Goal: Task Accomplishment & Management: Use online tool/utility

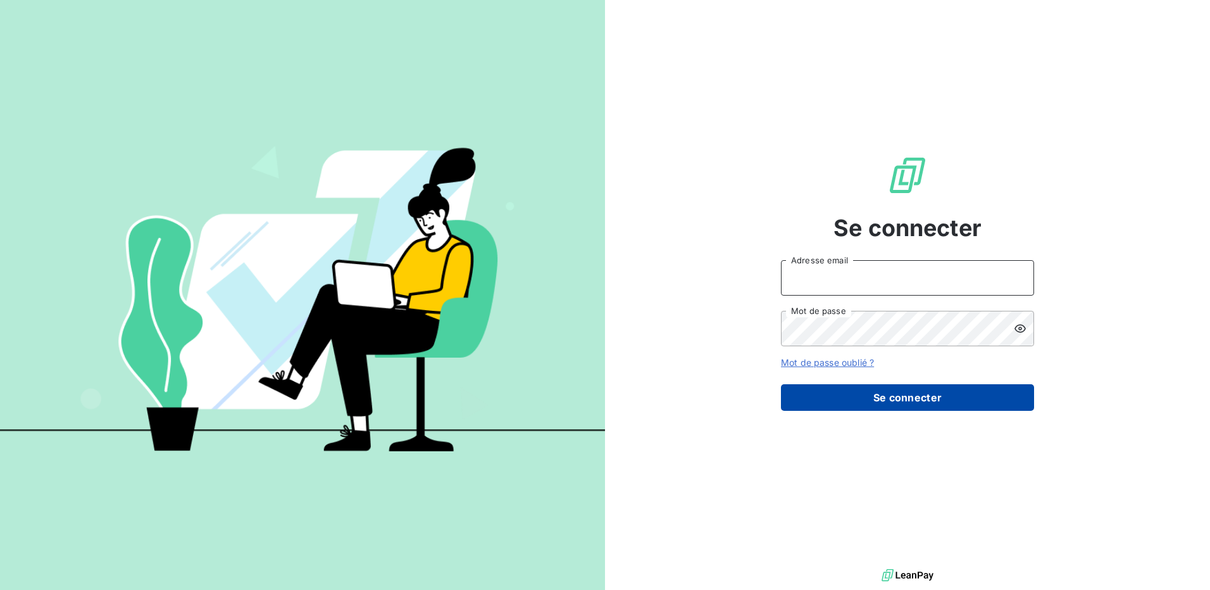
type input "[EMAIL_ADDRESS][DOMAIN_NAME]"
click at [865, 396] on button "Se connecter" at bounding box center [907, 397] width 253 height 27
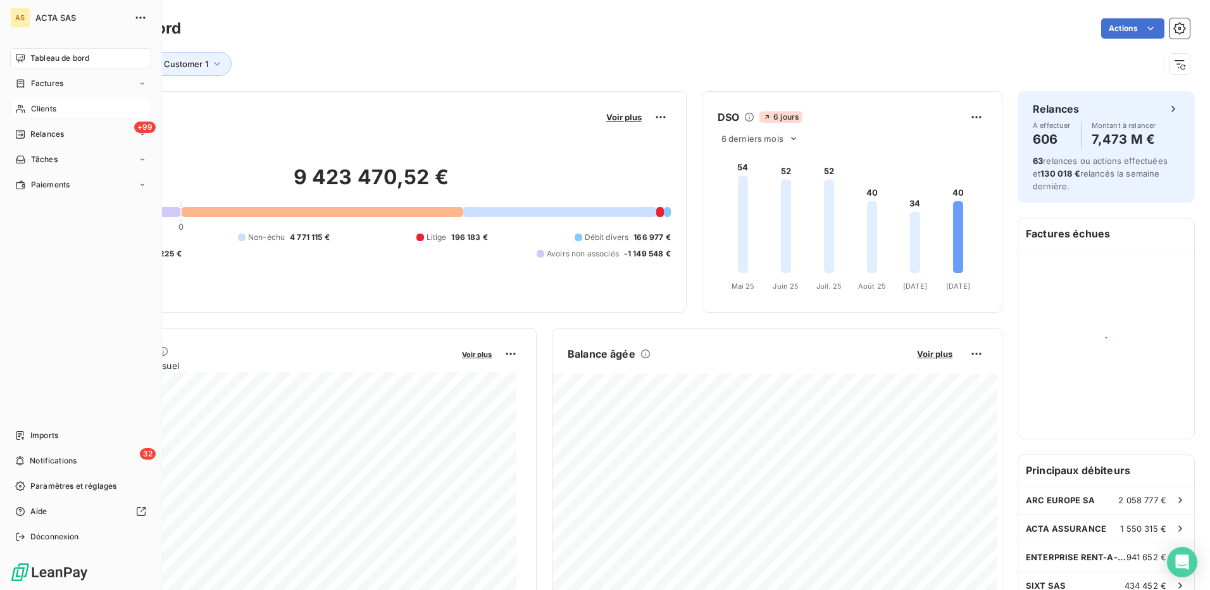
click at [48, 106] on span "Clients" at bounding box center [43, 108] width 25 height 11
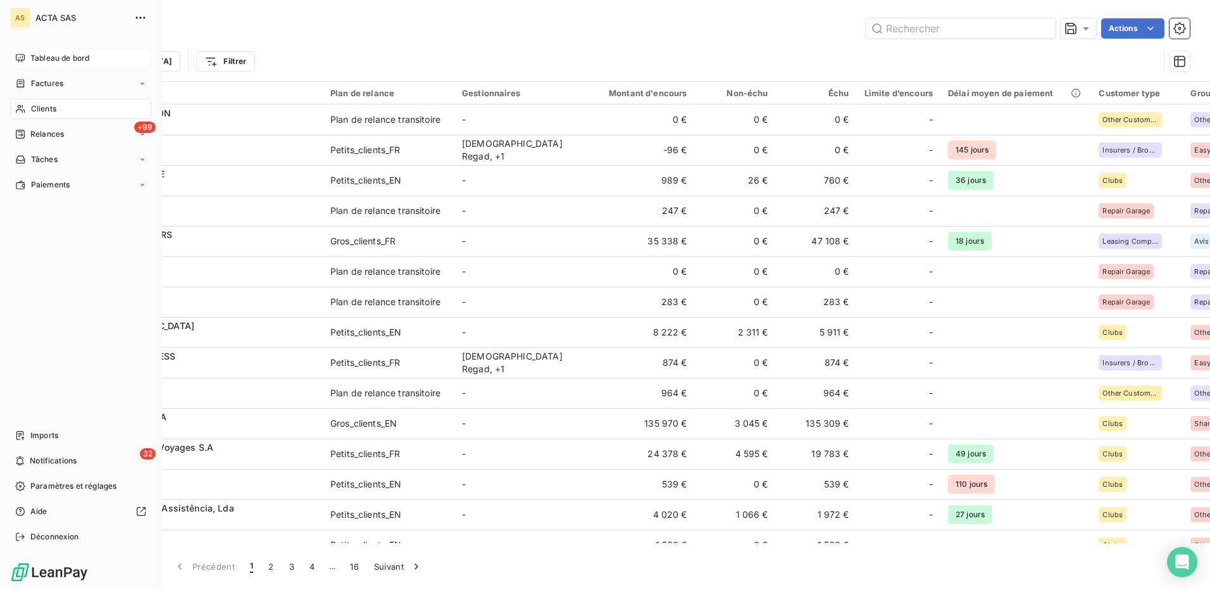
click at [51, 56] on span "Tableau de bord" at bounding box center [59, 58] width 59 height 11
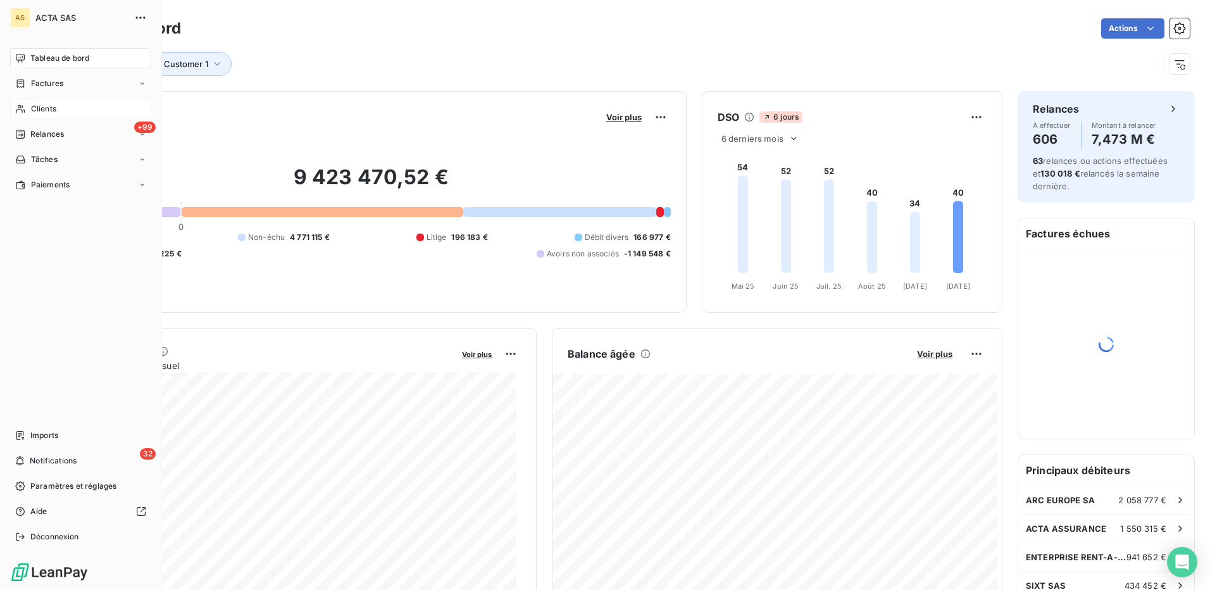
click at [40, 106] on span "Clients" at bounding box center [43, 108] width 25 height 11
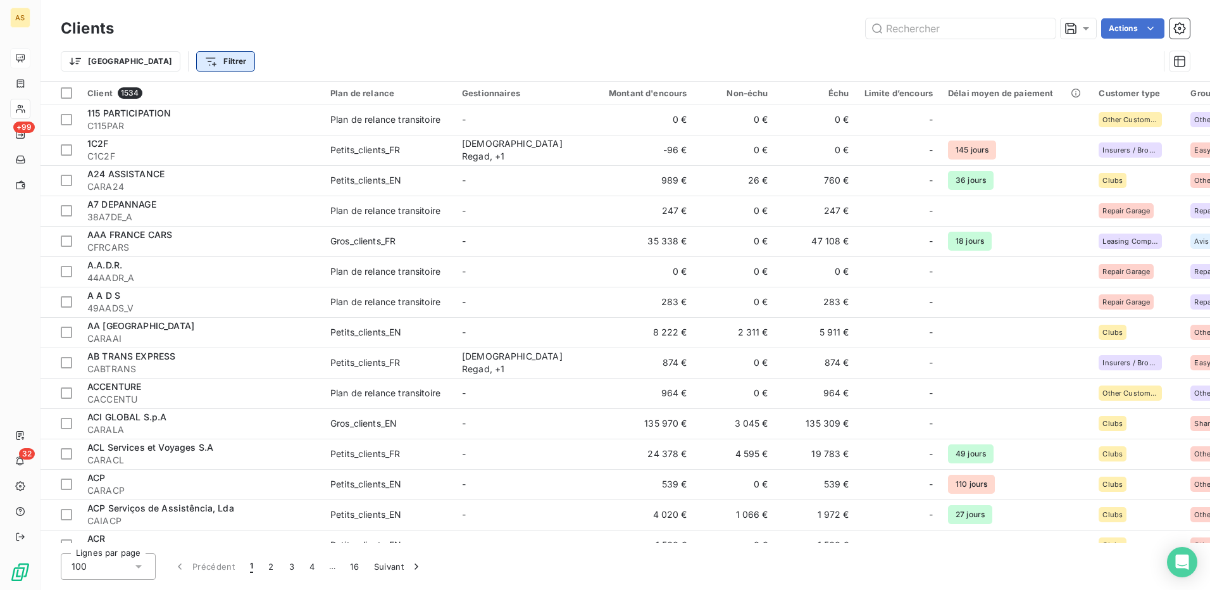
click at [161, 55] on html "AS +99 32 Clients Actions Trier Filtrer Client 1534 Plan de relance Gestionnair…" at bounding box center [605, 295] width 1210 height 590
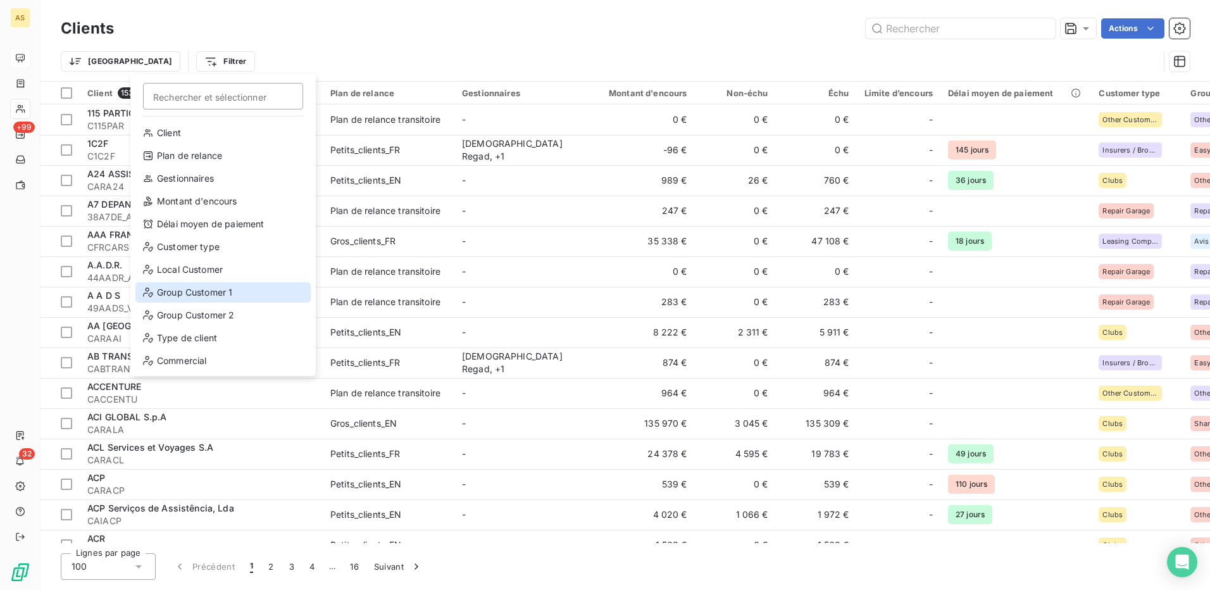
click at [191, 296] on div "Group Customer 1" at bounding box center [222, 292] width 175 height 20
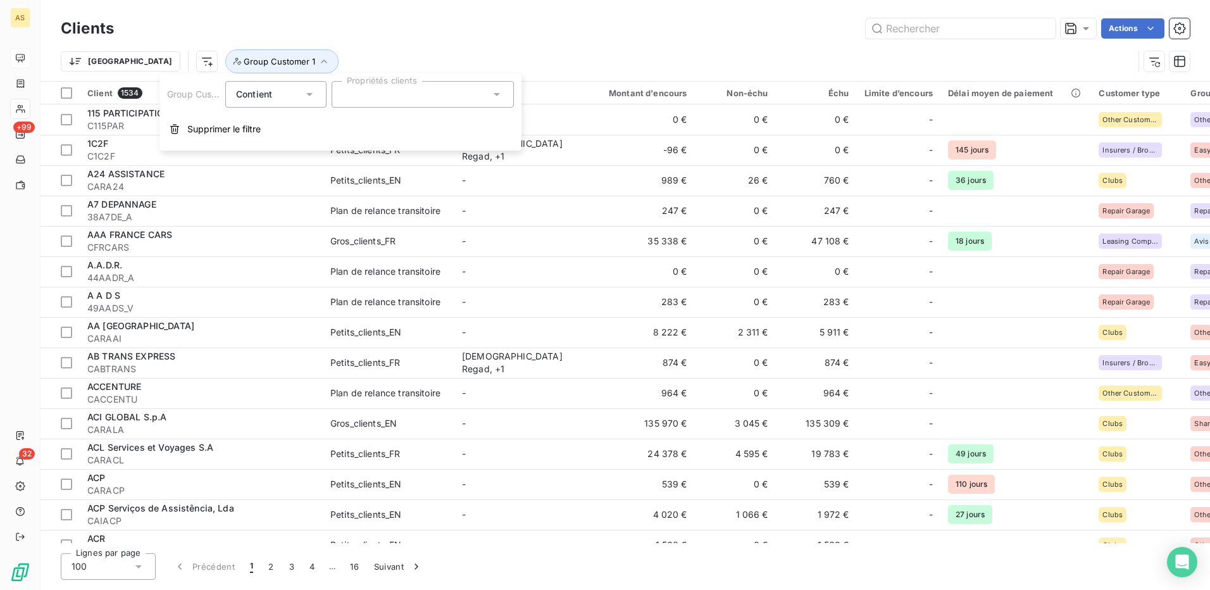
click at [501, 92] on icon at bounding box center [497, 94] width 13 height 13
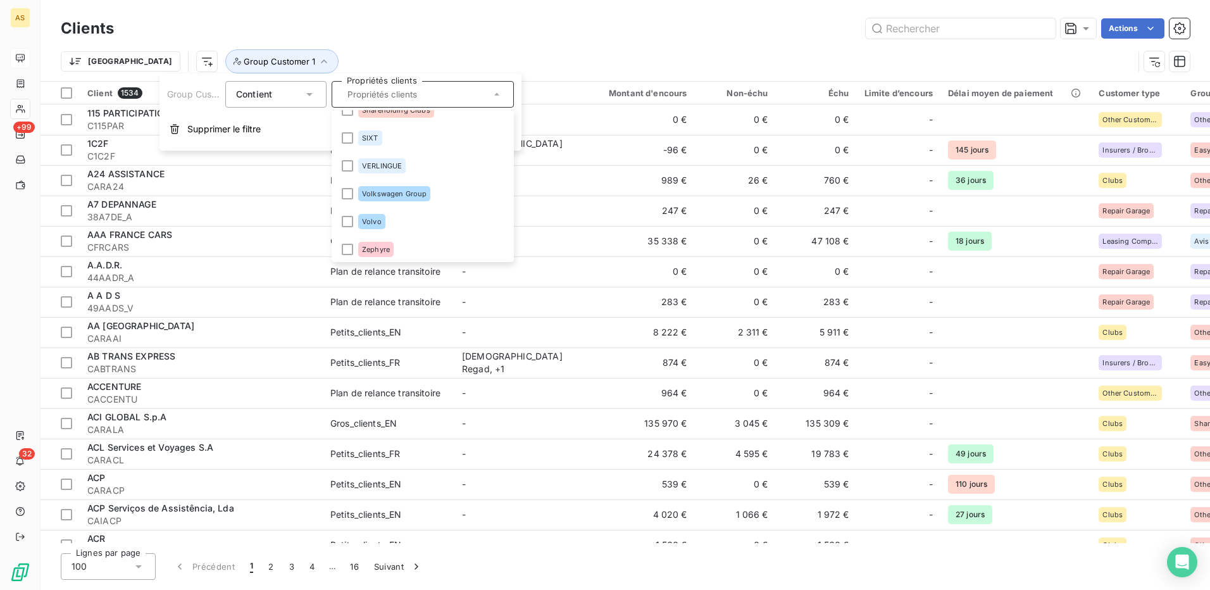
scroll to position [825, 0]
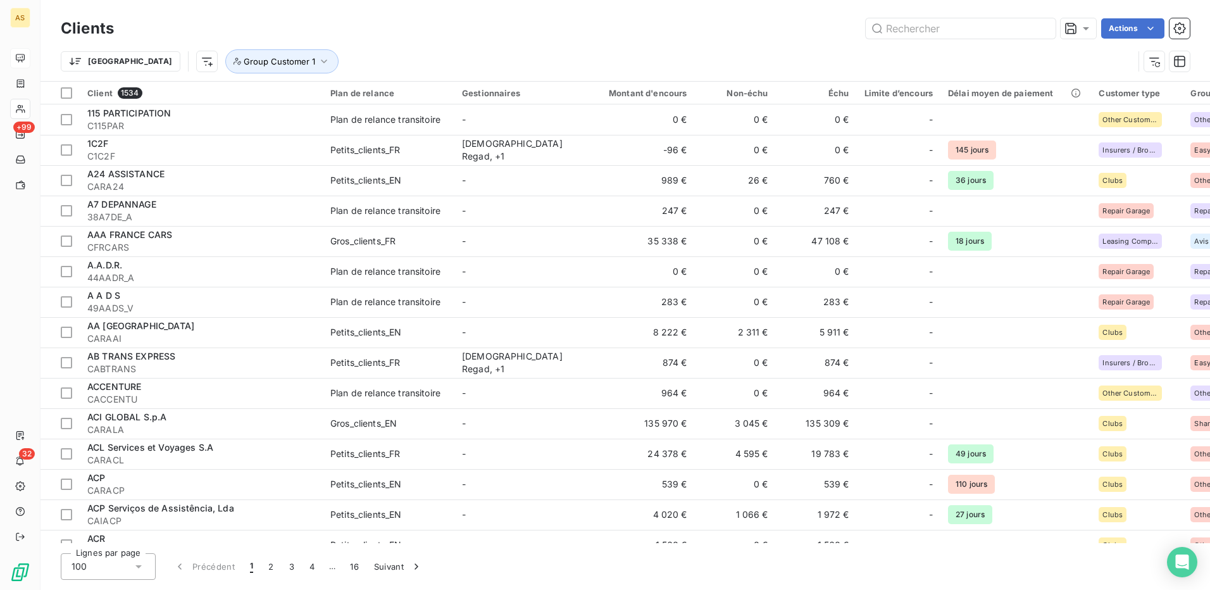
click at [559, 37] on div "Actions" at bounding box center [659, 28] width 1061 height 20
click at [606, 43] on div "Trier Group Customer 1" at bounding box center [625, 61] width 1129 height 39
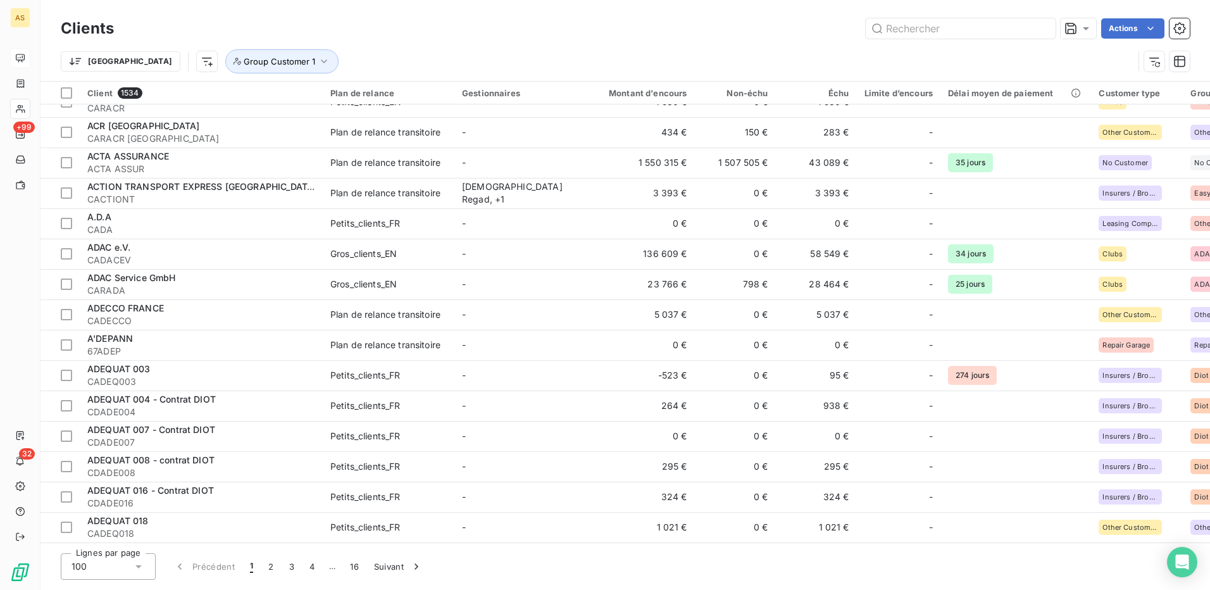
scroll to position [127, 0]
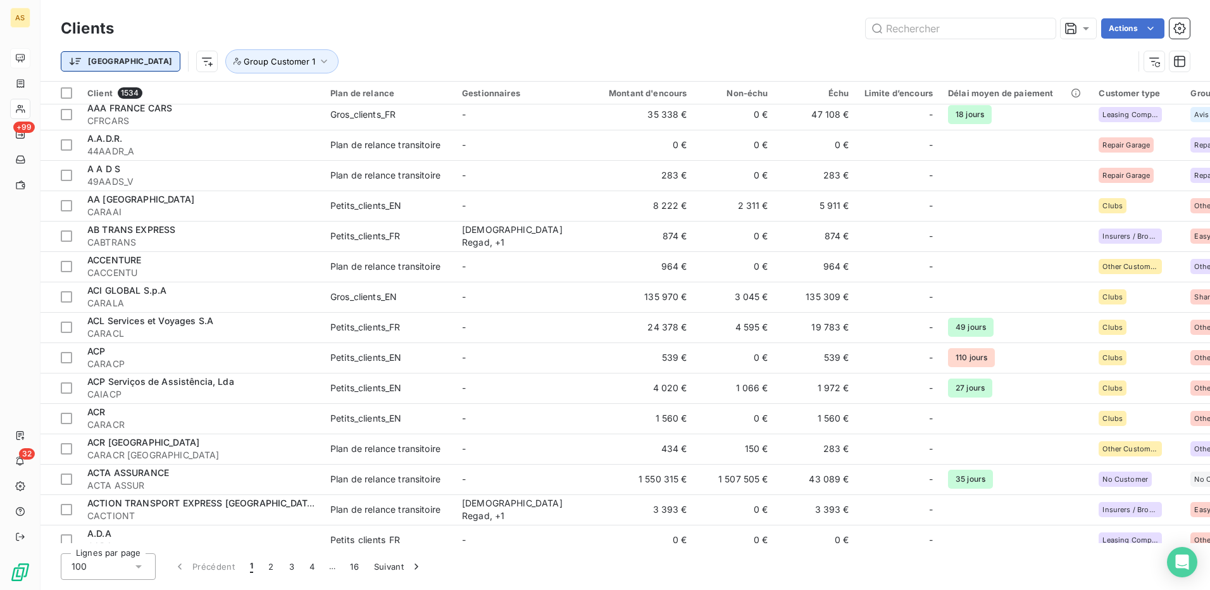
click at [91, 56] on html "AS +99 32 Clients Actions Trier Group Customer 1 Client 1534 Plan de relance Ge…" at bounding box center [605, 295] width 1210 height 590
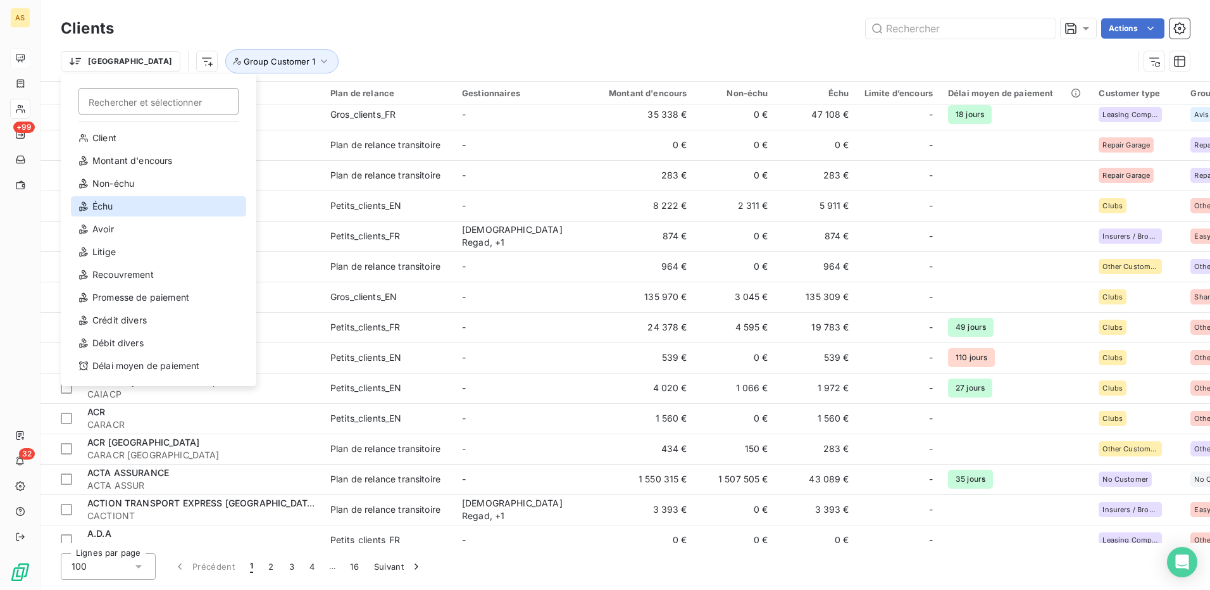
click at [127, 209] on div "Échu" at bounding box center [158, 206] width 175 height 20
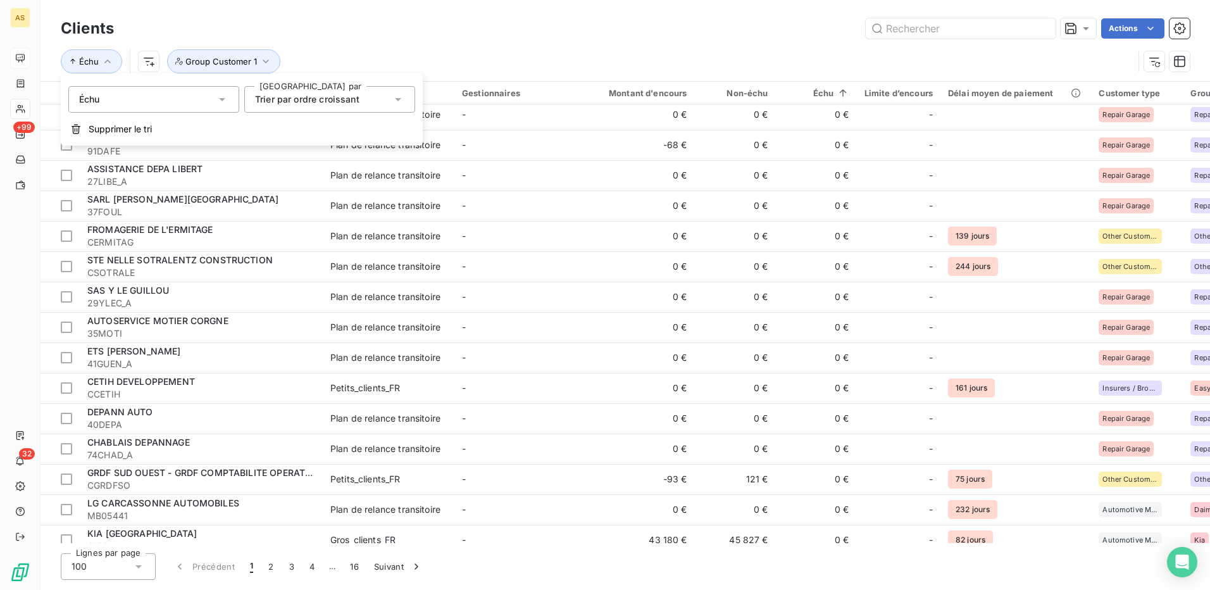
click at [402, 96] on icon at bounding box center [398, 99] width 13 height 13
click at [359, 147] on span "Trier par ordre décroissant" at bounding box center [327, 151] width 115 height 11
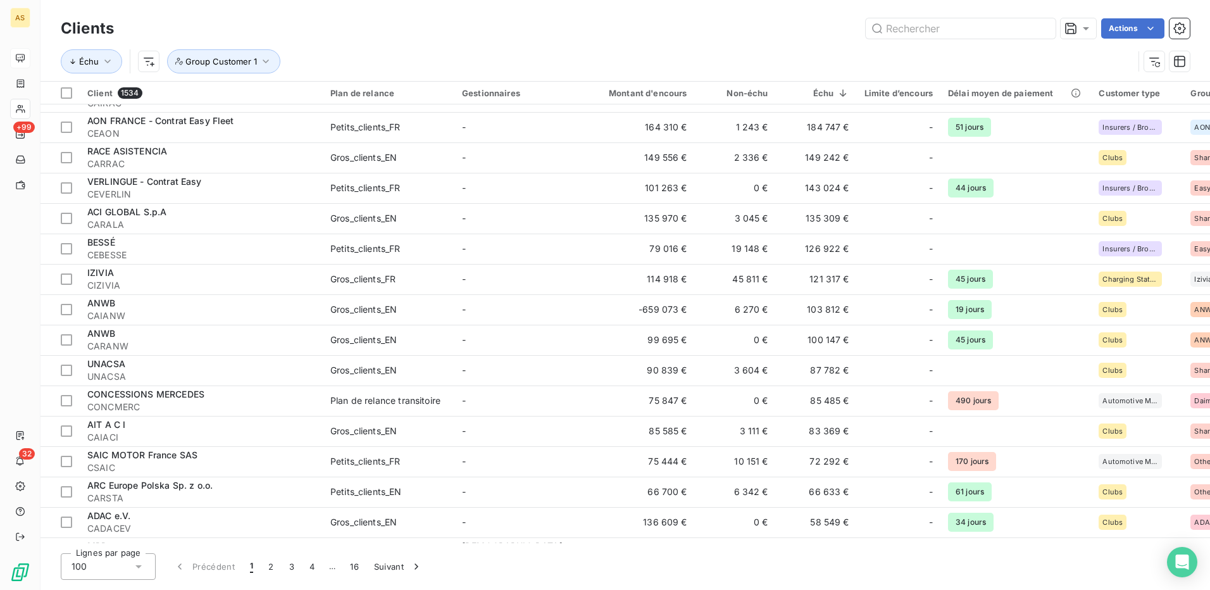
scroll to position [2215, 0]
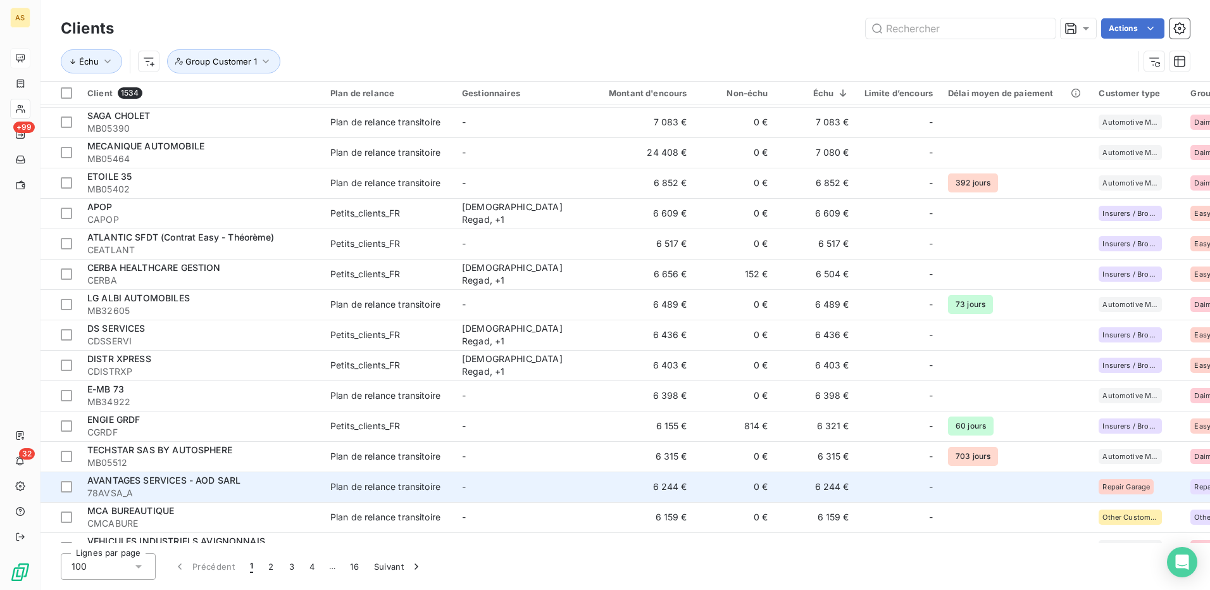
click at [365, 488] on div "Plan de relance transitoire" at bounding box center [385, 486] width 110 height 13
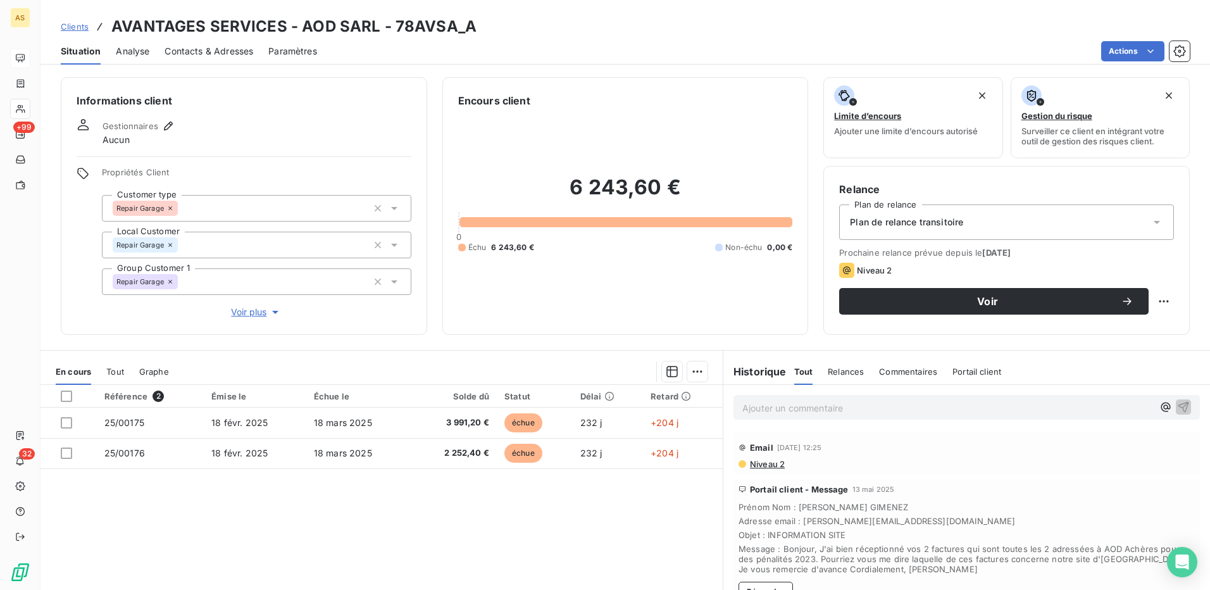
click at [477, 31] on div "Clients AVANTAGES SERVICES - AOD SARL - 78AVSA_A" at bounding box center [626, 26] width 1170 height 23
drag, startPoint x: 392, startPoint y: 26, endPoint x: 468, endPoint y: 37, distance: 76.7
click at [468, 37] on h3 "AVANTAGES SERVICES - AOD SARL - 78AVSA_A" at bounding box center [293, 26] width 365 height 23
copy h3 "78AVSA_A"
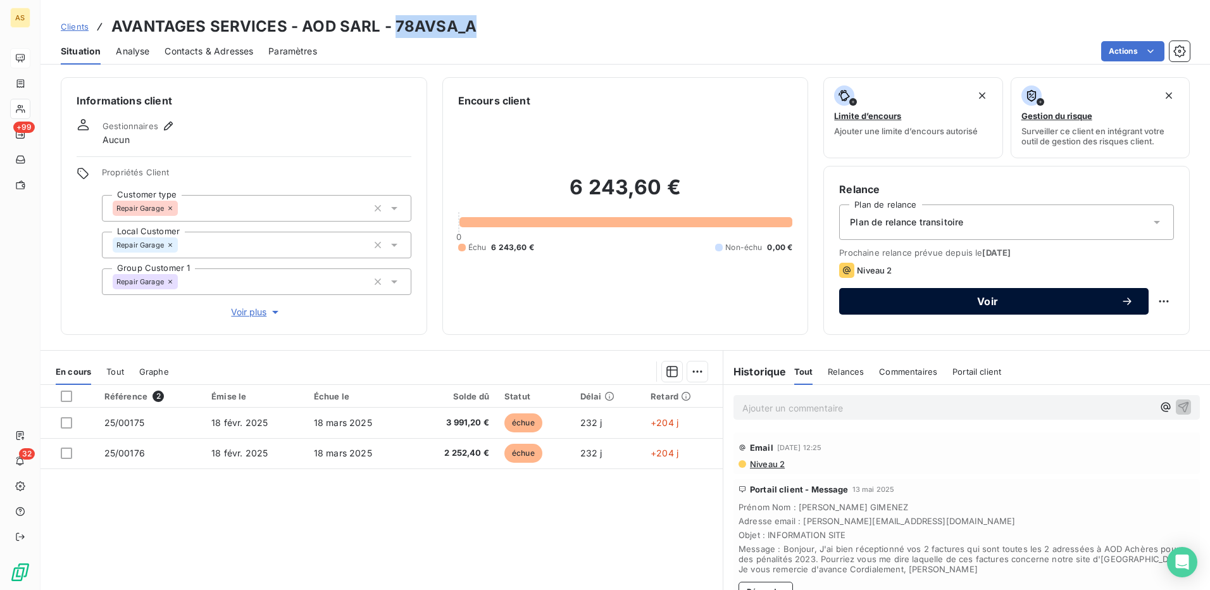
click at [1072, 304] on span "Voir" at bounding box center [987, 301] width 266 height 10
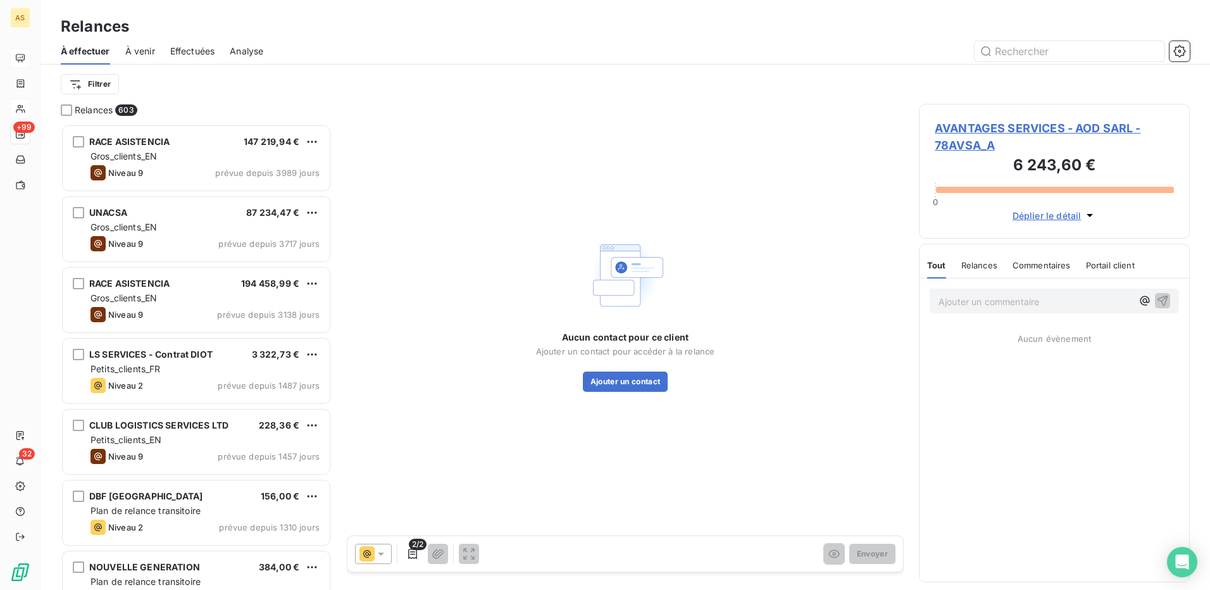
scroll to position [456, 261]
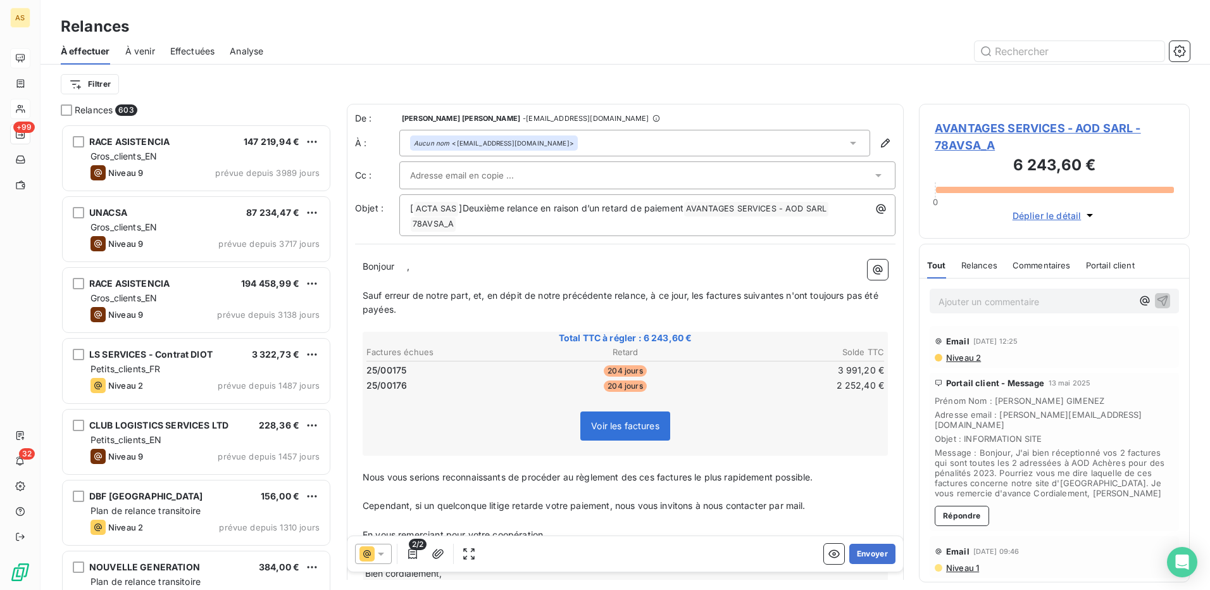
click at [377, 551] on icon at bounding box center [381, 553] width 13 height 13
click at [400, 526] on span "Niveau 2" at bounding box center [399, 528] width 38 height 13
click at [858, 551] on button "Envoyer" at bounding box center [872, 554] width 46 height 20
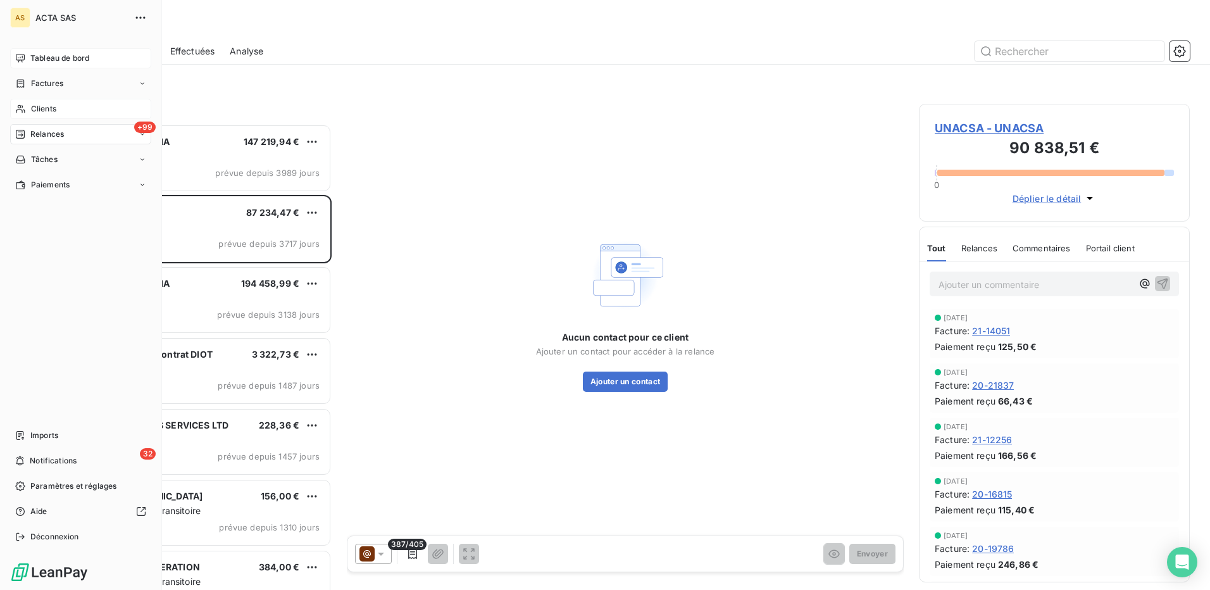
click at [37, 105] on span "Clients" at bounding box center [43, 108] width 25 height 11
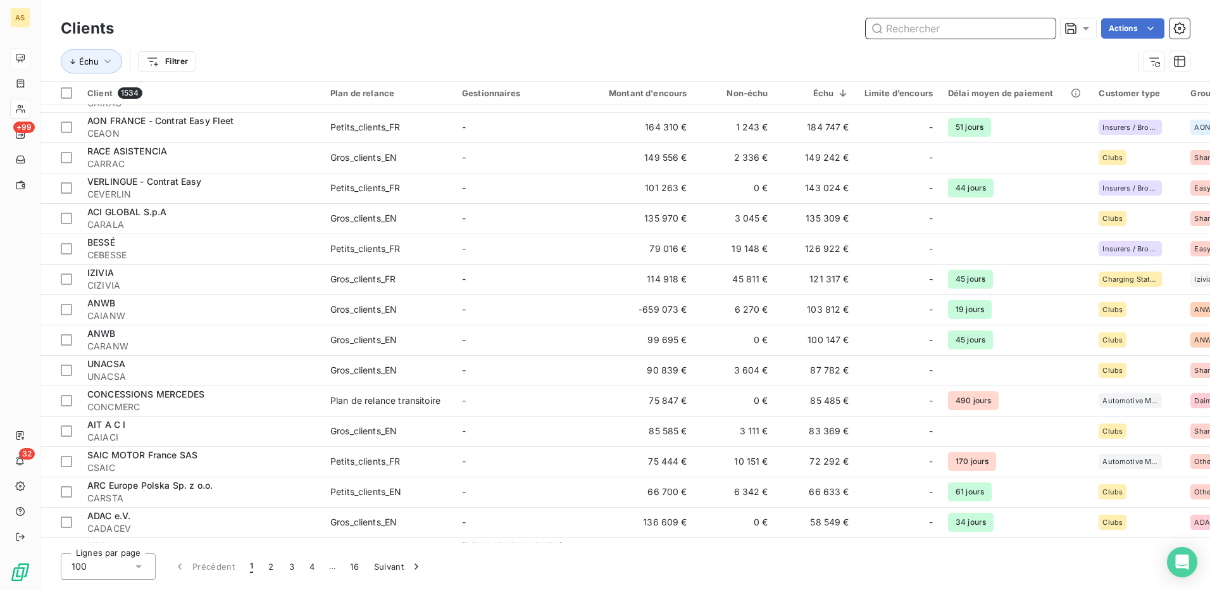
scroll to position [633, 0]
